Goal: Find specific page/section: Find specific page/section

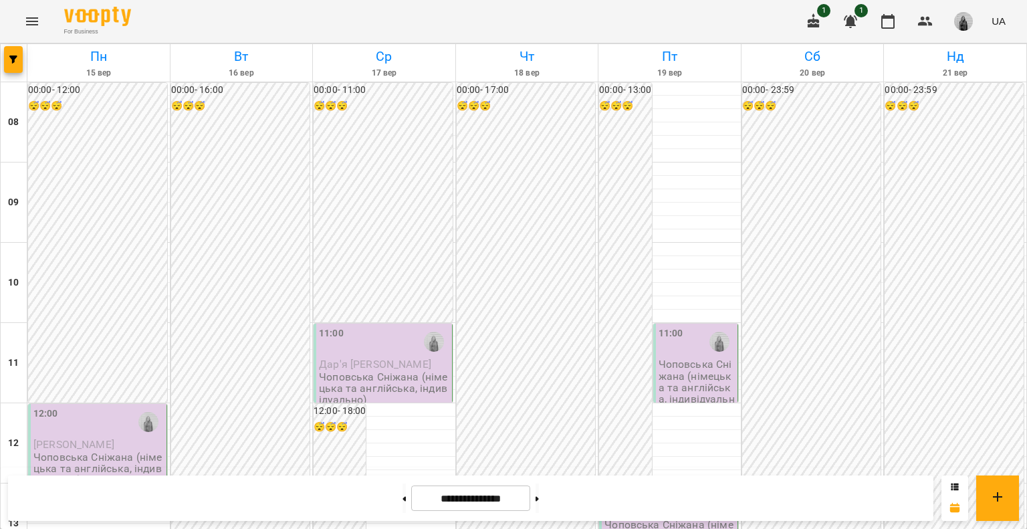
scroll to position [668, 0]
click at [539, 494] on button at bounding box center [536, 497] width 3 height 29
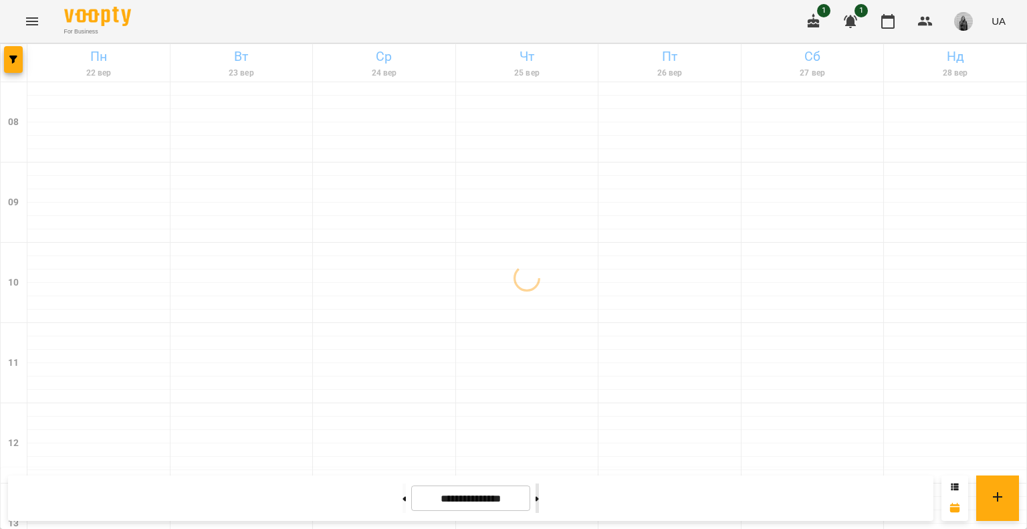
click at [539, 494] on button at bounding box center [536, 497] width 3 height 29
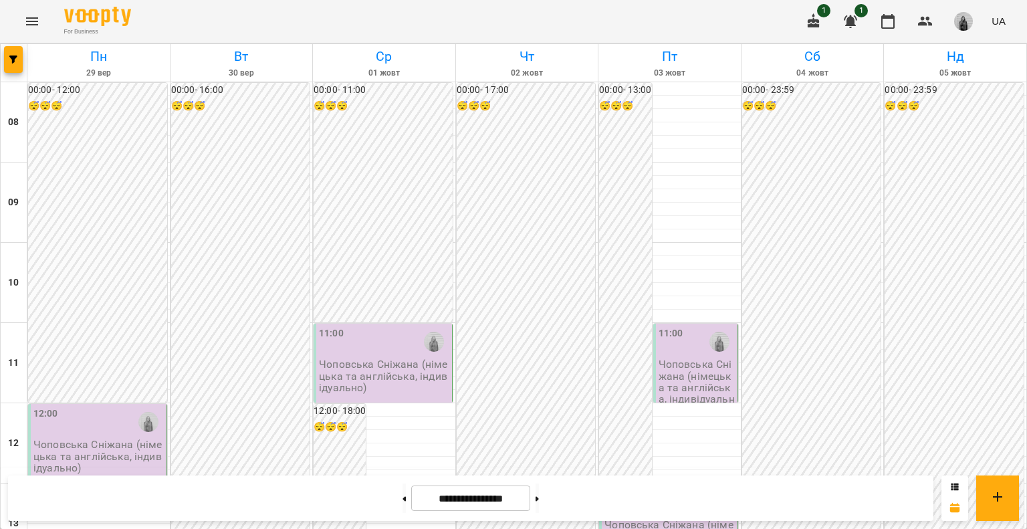
scroll to position [602, 0]
click at [402, 502] on button at bounding box center [403, 497] width 3 height 29
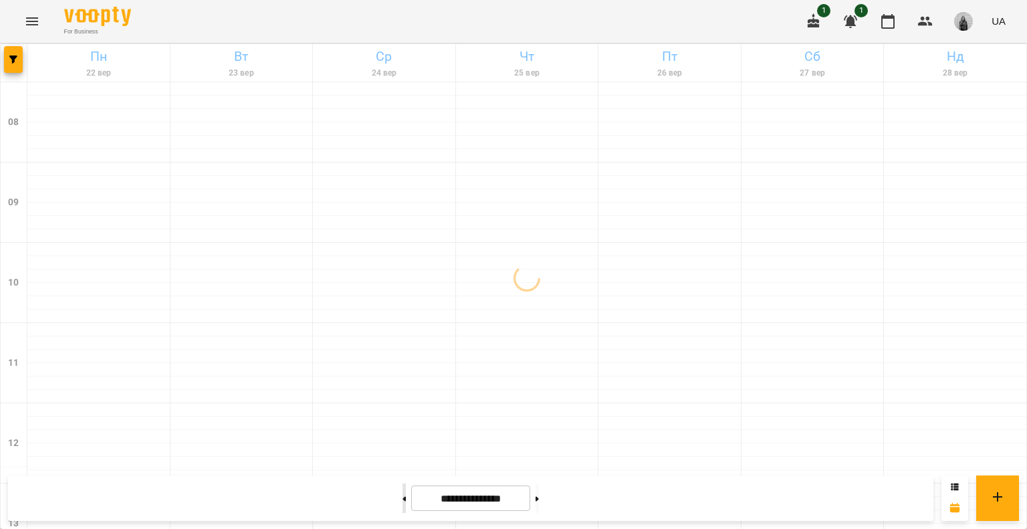
click at [402, 501] on button at bounding box center [403, 497] width 3 height 29
type input "**********"
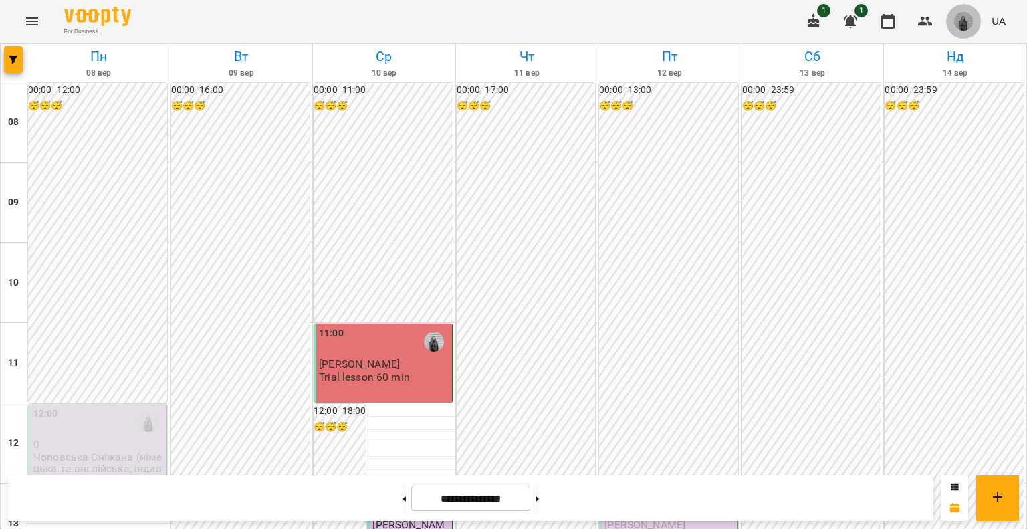
click at [955, 25] on span "button" at bounding box center [963, 21] width 19 height 19
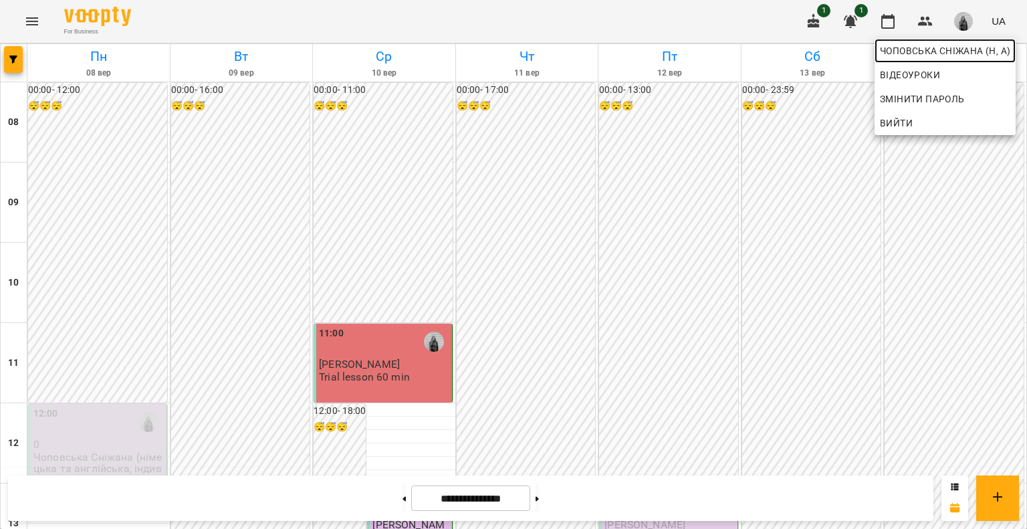
click at [916, 51] on span "Чоповська Сніжана (н, а)" at bounding box center [945, 51] width 130 height 16
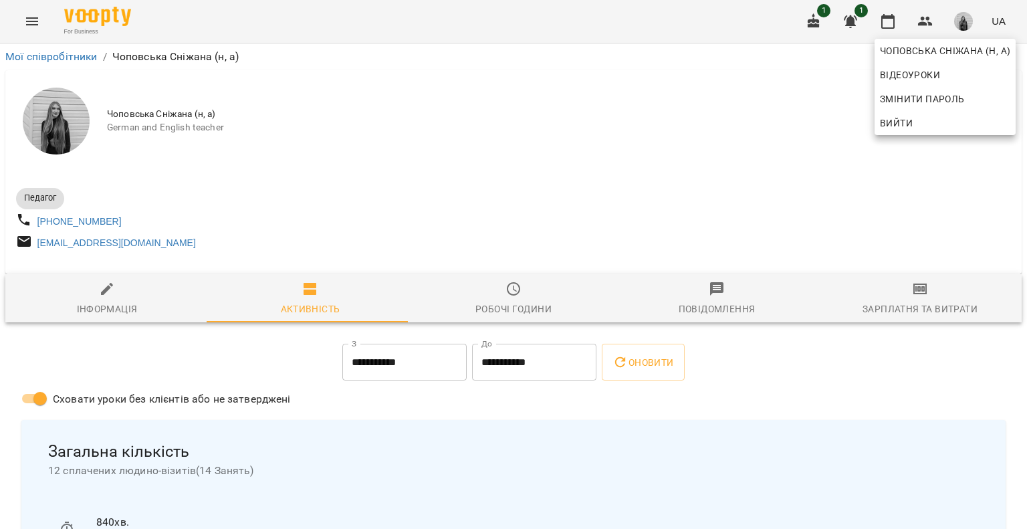
click at [532, 307] on div at bounding box center [513, 264] width 1027 height 529
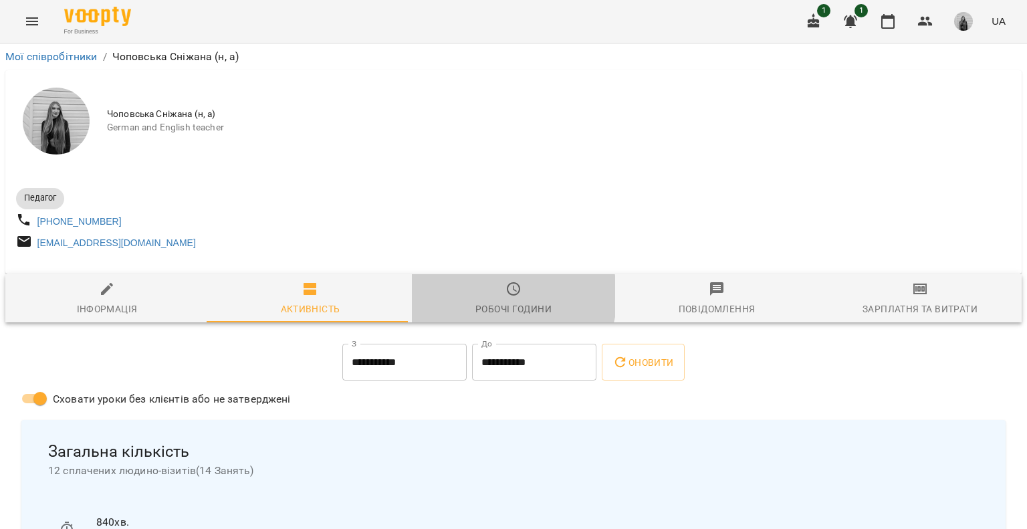
click at [507, 297] on icon "button" at bounding box center [513, 289] width 16 height 16
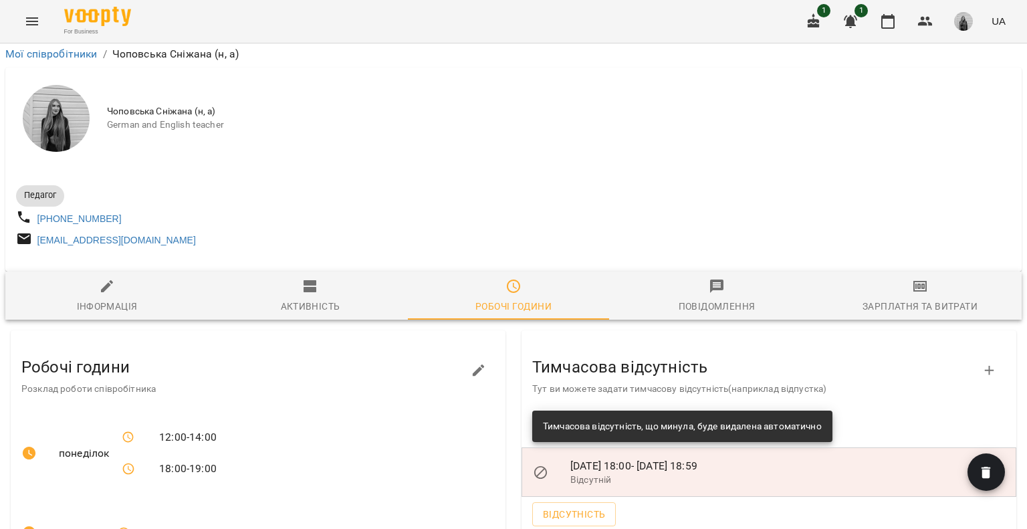
scroll to position [267, 0]
click at [987, 465] on span "button" at bounding box center [985, 473] width 37 height 16
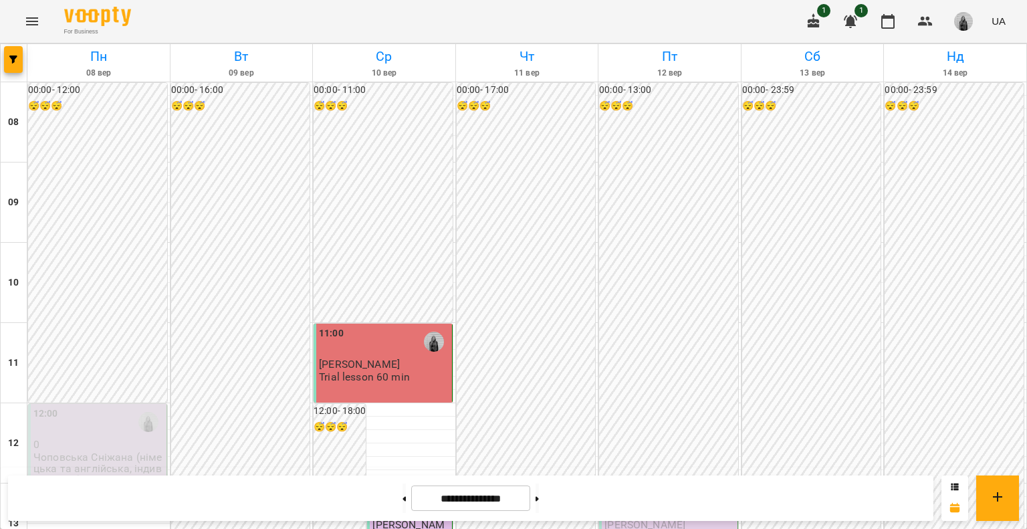
scroll to position [134, 0]
